Goal: Check status: Check status

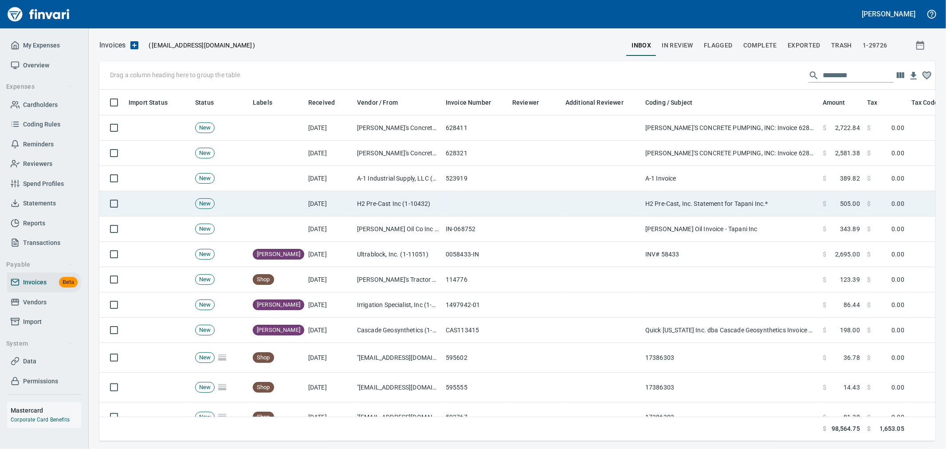
scroll to position [336, 821]
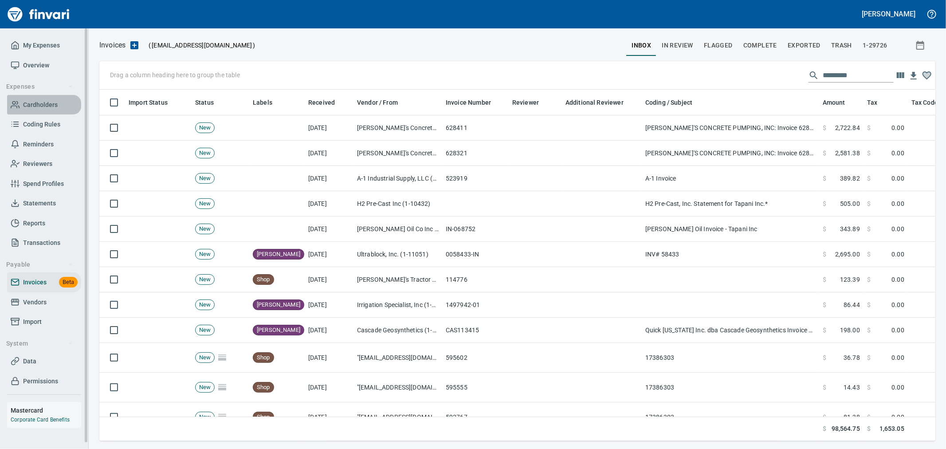
click at [52, 103] on span "Cardholders" at bounding box center [40, 104] width 35 height 11
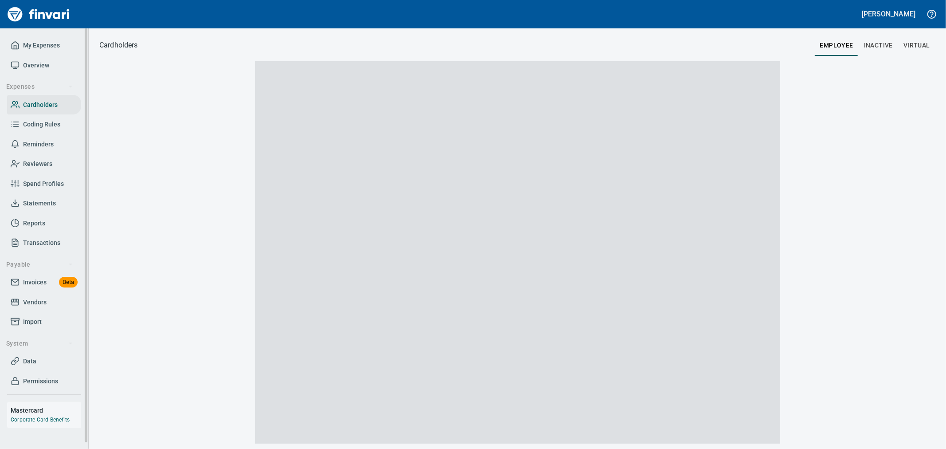
click at [43, 41] on span "My Expenses" at bounding box center [41, 45] width 37 height 11
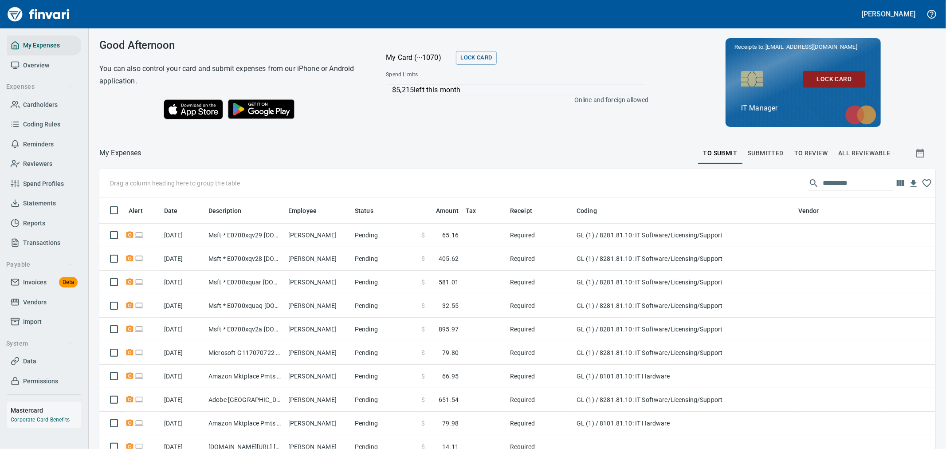
scroll to position [344, 821]
click at [38, 110] on span "Cardholders" at bounding box center [40, 104] width 35 height 11
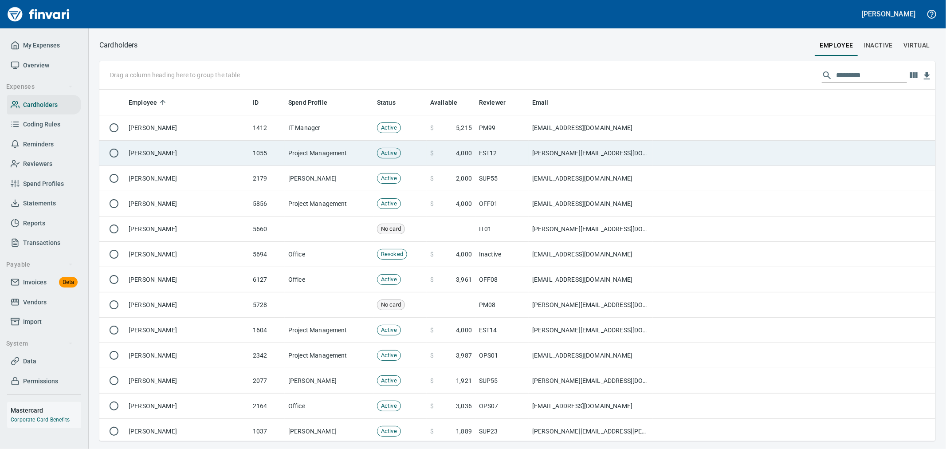
scroll to position [344, 821]
drag, startPoint x: 296, startPoint y: 129, endPoint x: 438, endPoint y: 160, distance: 145.3
click at [296, 129] on td "IT Manager" at bounding box center [329, 127] width 89 height 25
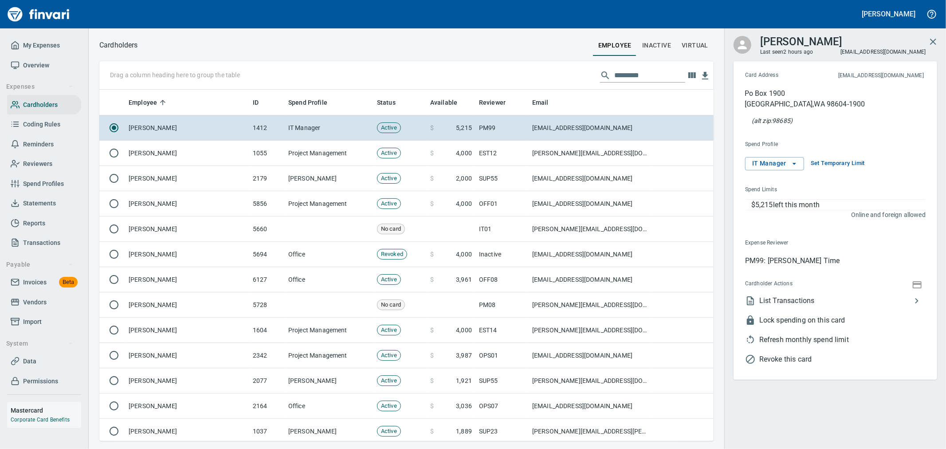
scroll to position [344, 599]
click at [830, 309] on li "List Transactions" at bounding box center [832, 303] width 188 height 20
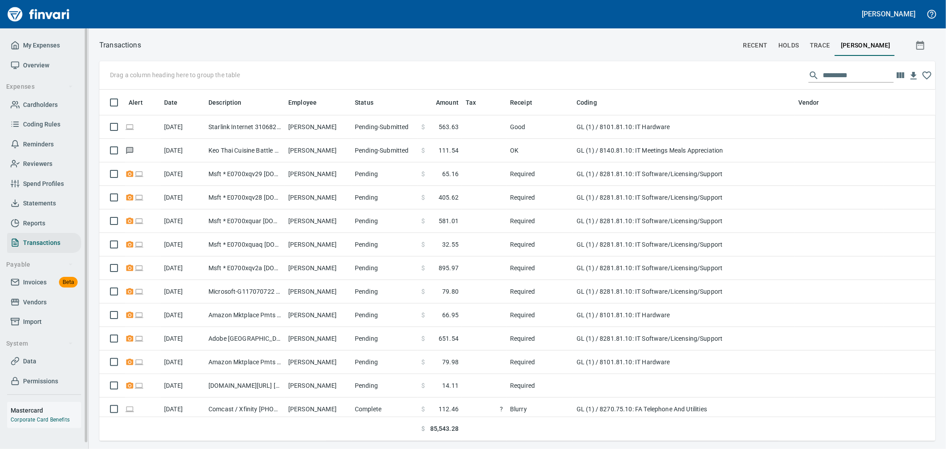
scroll to position [344, 821]
click at [842, 78] on input "text" at bounding box center [857, 75] width 71 height 14
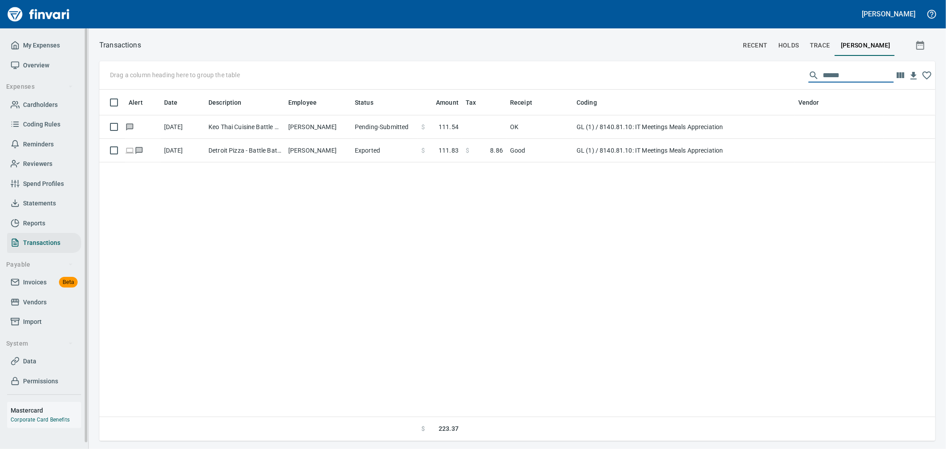
type input "******"
